Goal: Task Accomplishment & Management: Manage account settings

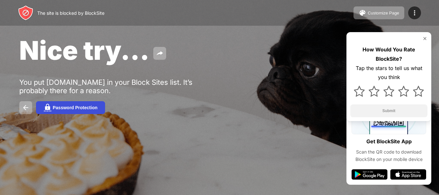
click at [60, 113] on button "Password Protection" at bounding box center [70, 107] width 69 height 13
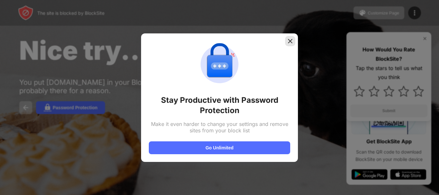
click at [289, 43] on img at bounding box center [290, 41] width 6 height 6
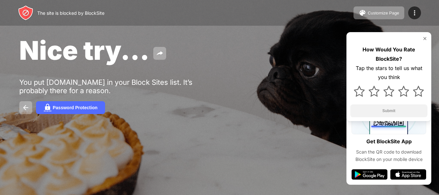
click at [179, 82] on div "You put [DOMAIN_NAME] in your Block Sites list. It’s probably there for a reaso…" at bounding box center [118, 86] width 198 height 17
